Goal: Navigation & Orientation: Find specific page/section

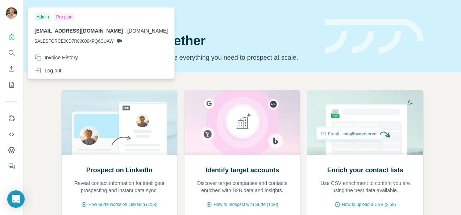
click at [14, 15] on img at bounding box center [12, 13] width 12 height 12
click at [7, 11] on img at bounding box center [12, 13] width 12 height 12
click at [12, 117] on icon "Use Surfe on LinkedIn" at bounding box center [12, 118] width 6 height 6
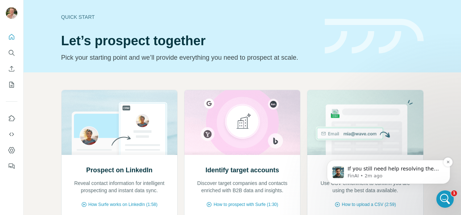
click at [379, 171] on p "If you still need help resolving the OAuth error with Salesforce, I'm here to a…" at bounding box center [393, 168] width 93 height 7
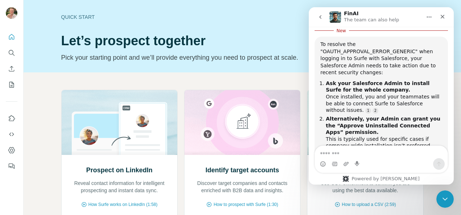
scroll to position [156, 0]
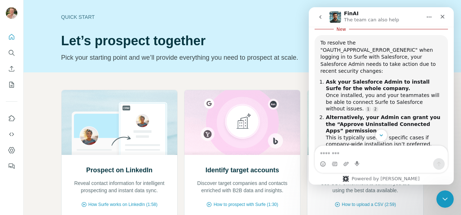
click at [206, 38] on h1 "Let’s prospect together" at bounding box center [188, 41] width 255 height 14
click at [98, 67] on div "Quick start Let’s prospect together Pick your starting point and we’ll provide …" at bounding box center [242, 36] width 437 height 72
click at [10, 84] on icon "My lists" at bounding box center [11, 84] width 7 height 7
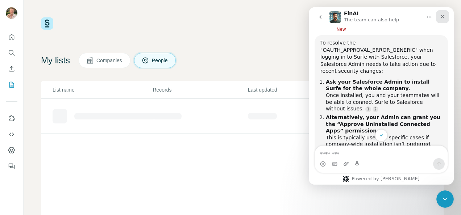
click at [443, 16] on icon "Close" at bounding box center [442, 17] width 6 height 6
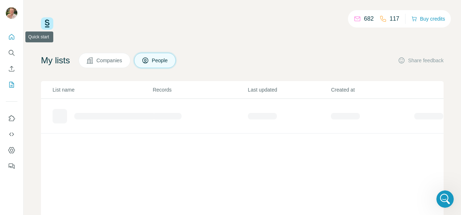
click at [12, 41] on button "Quick start" at bounding box center [12, 36] width 12 height 13
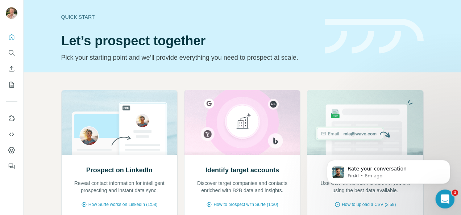
click at [446, 195] on icon "Open Intercom Messenger" at bounding box center [444, 198] width 12 height 12
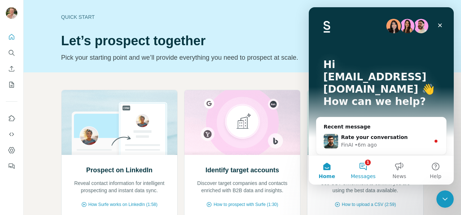
click at [368, 163] on button "1 Messages" at bounding box center [363, 170] width 36 height 29
